Goal: Transaction & Acquisition: Purchase product/service

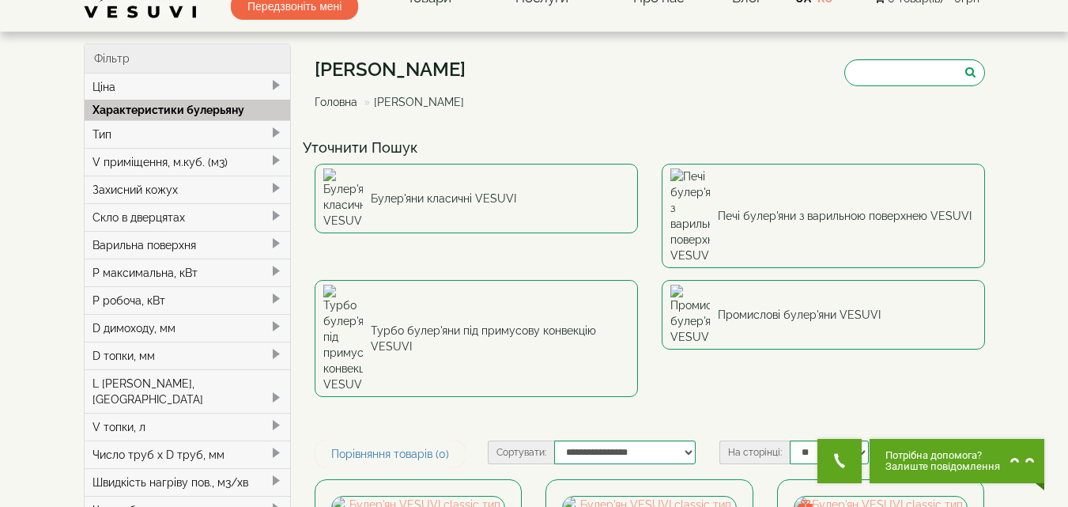
scroll to position [63, 0]
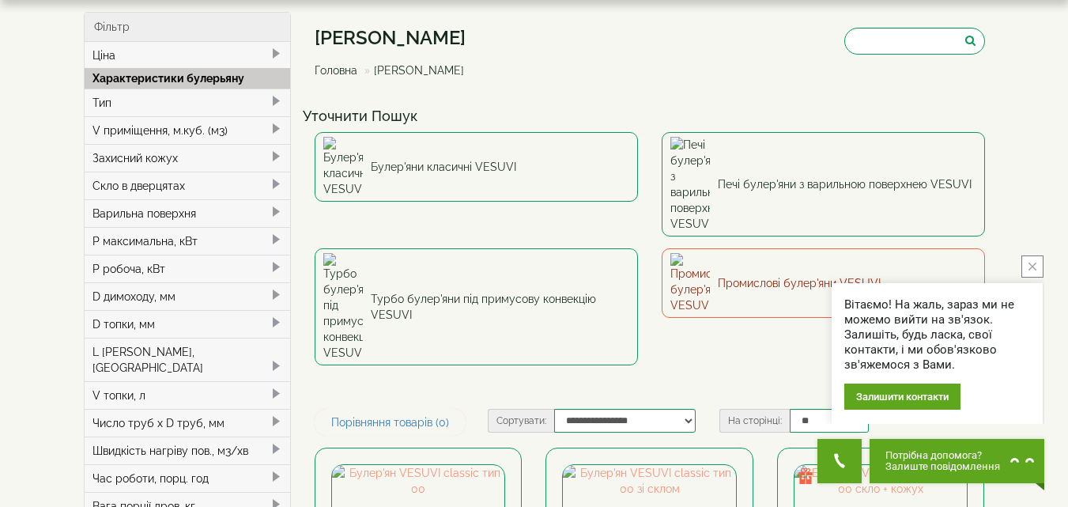
click at [766, 248] on link "Промислові булер'яни VESUVI" at bounding box center [823, 283] width 323 height 70
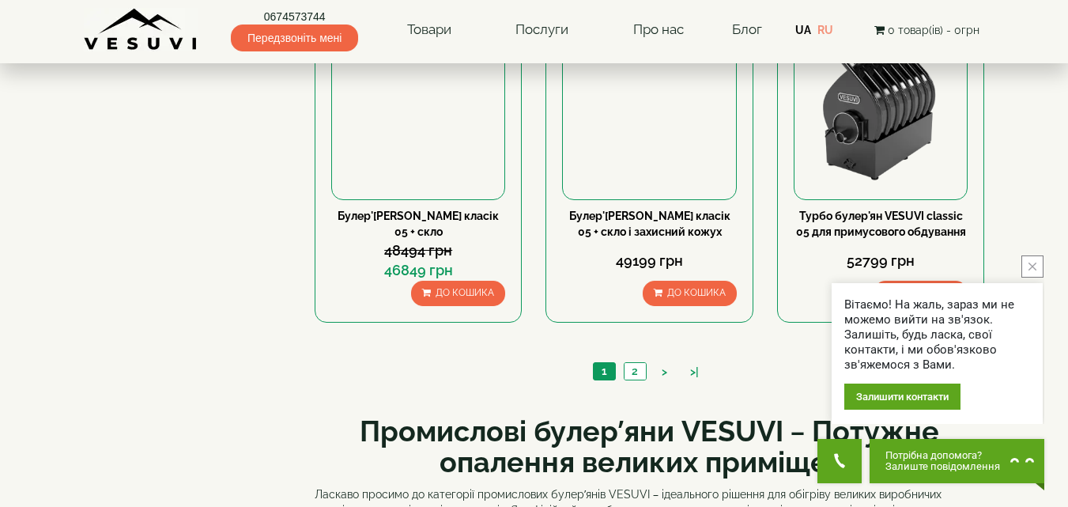
scroll to position [1614, 0]
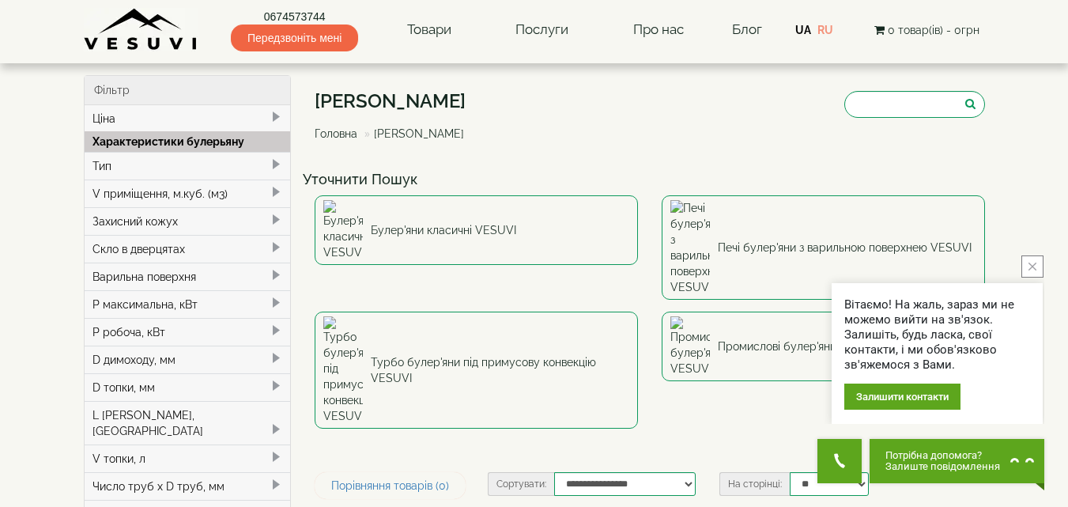
click at [195, 196] on div "V приміщення, м.куб. (м3)" at bounding box center [188, 194] width 206 height 28
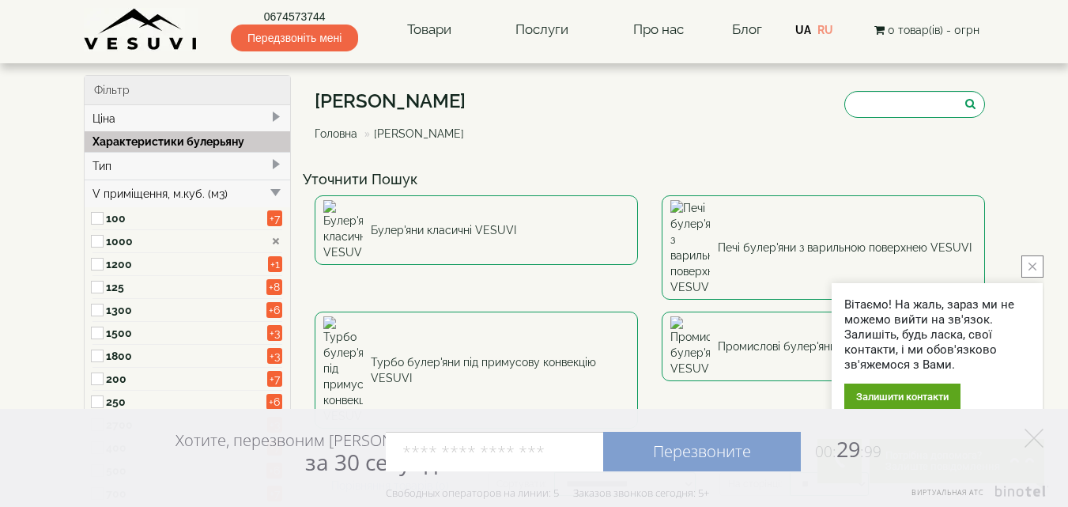
type input "*****"
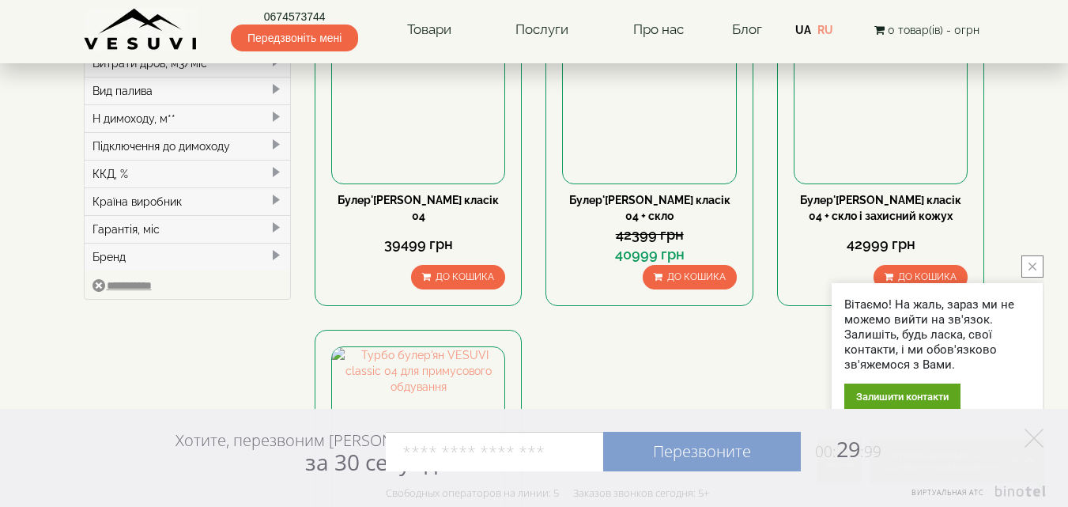
scroll to position [791, 0]
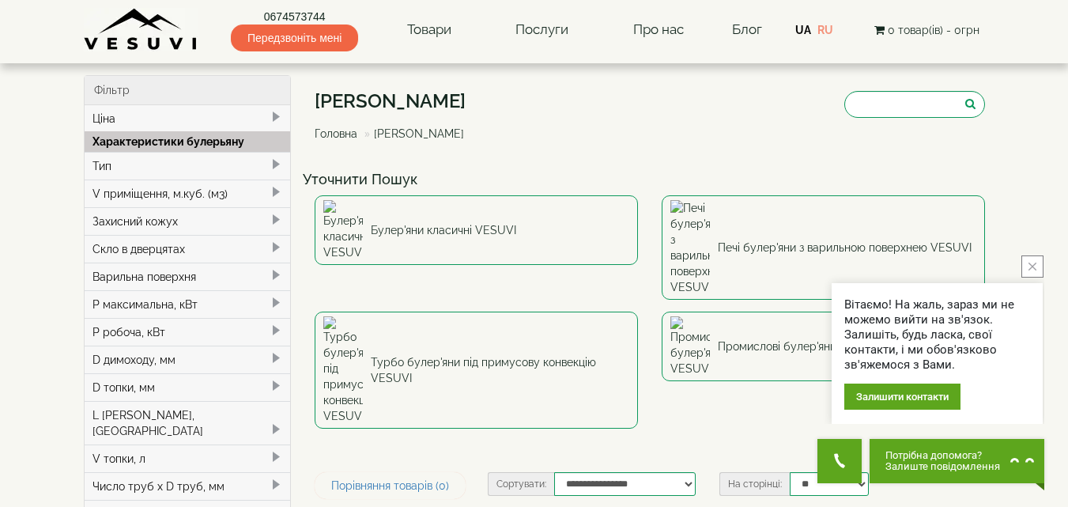
click at [277, 189] on span at bounding box center [276, 192] width 13 height 13
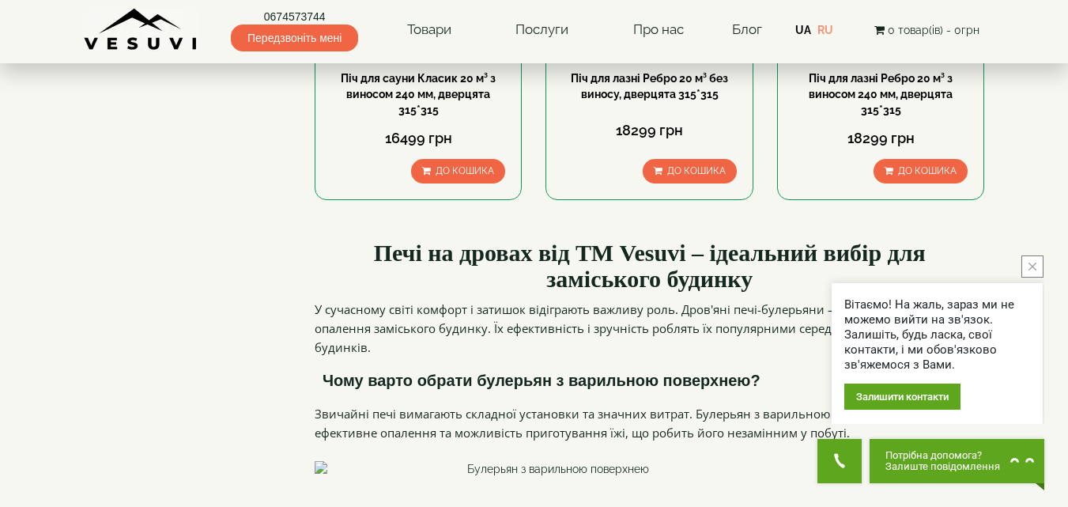
scroll to position [1034, 0]
